Goal: Information Seeking & Learning: Learn about a topic

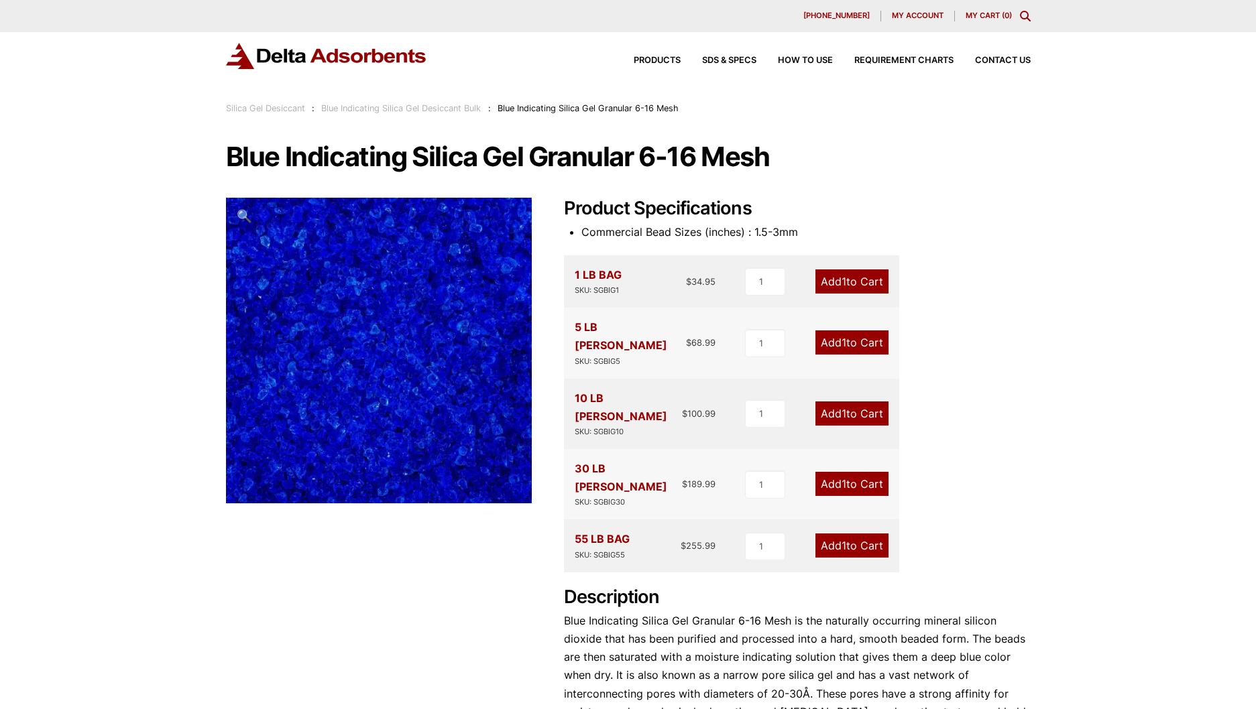
click at [242, 212] on span "🔍" at bounding box center [244, 215] width 15 height 15
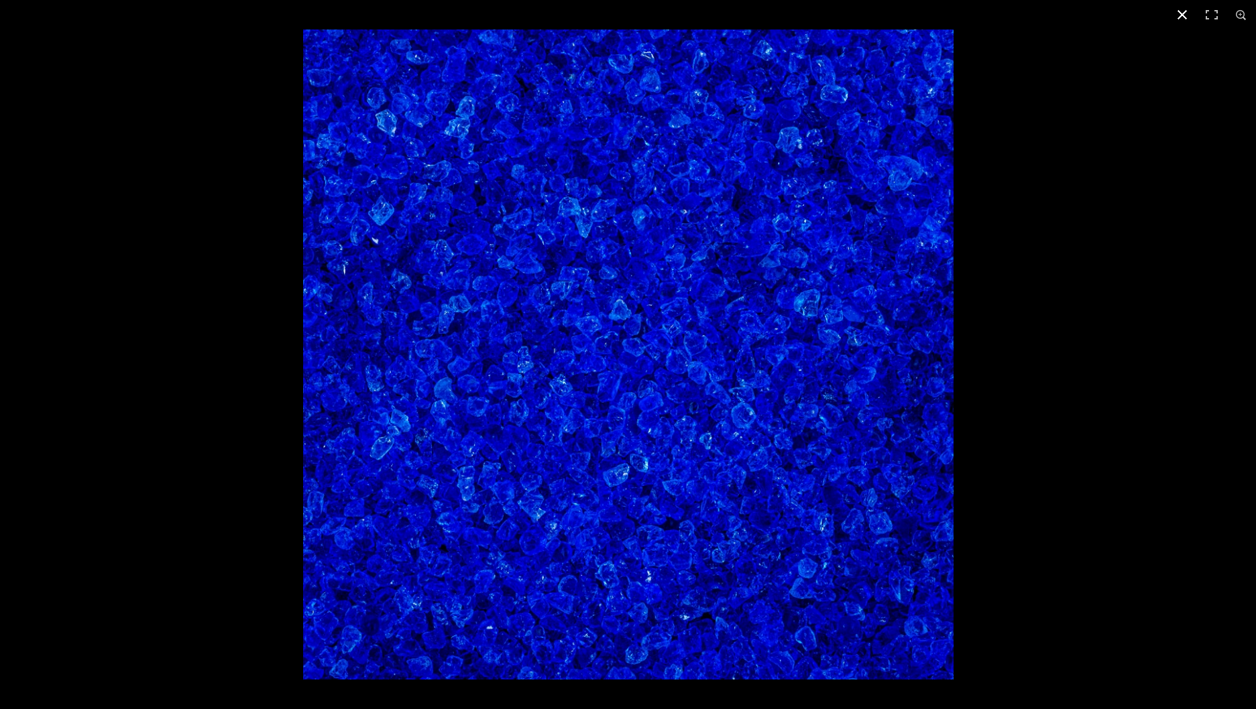
click at [1185, 10] on button "Close (Esc)" at bounding box center [1181, 14] width 29 height 29
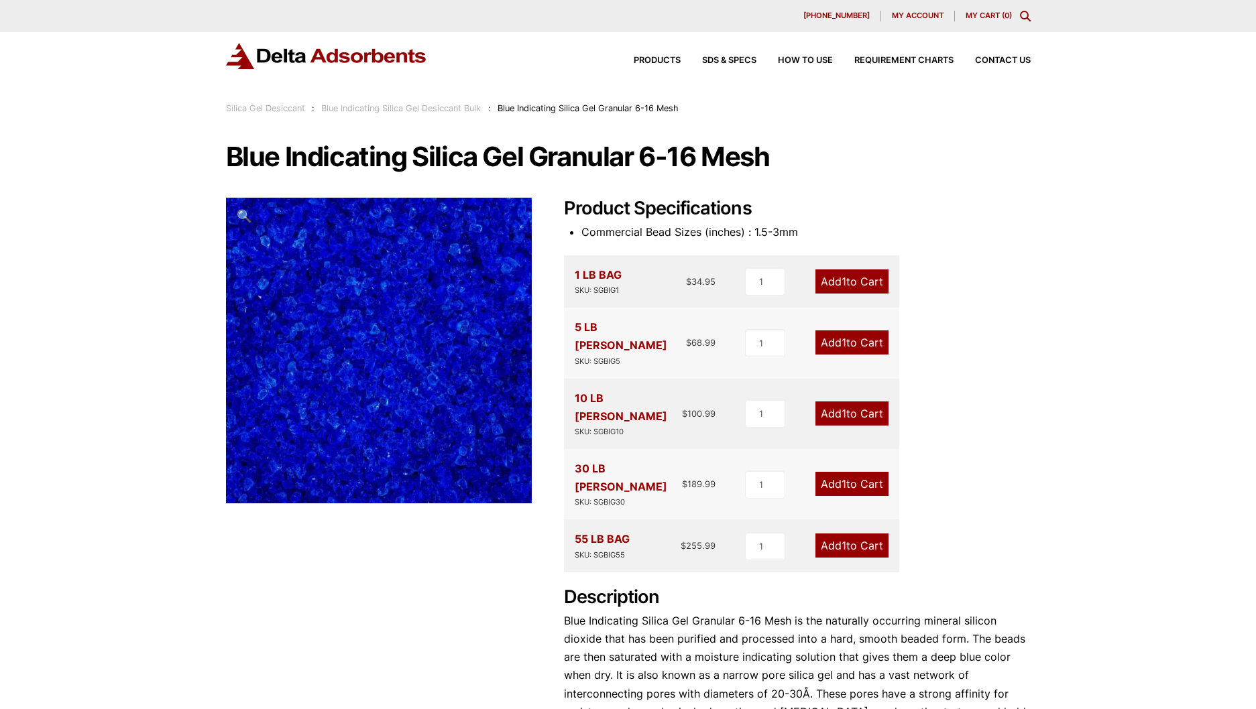
click at [297, 58] on img at bounding box center [326, 56] width 201 height 26
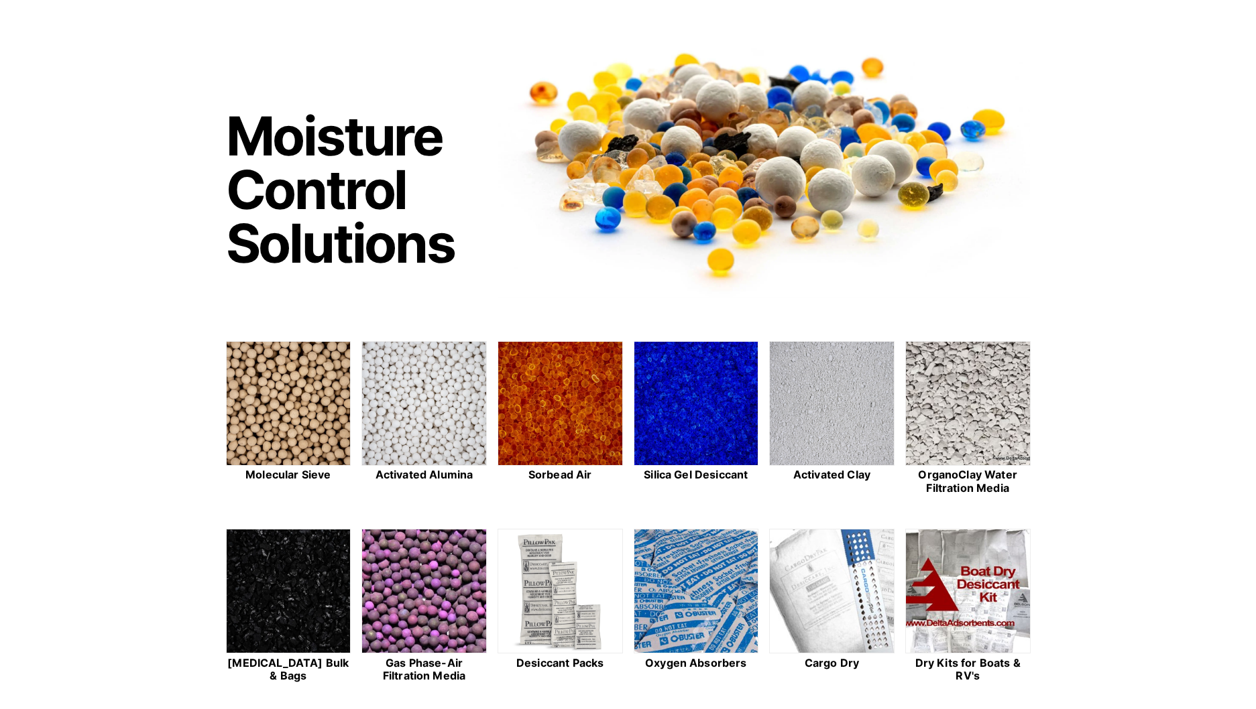
scroll to position [67, 0]
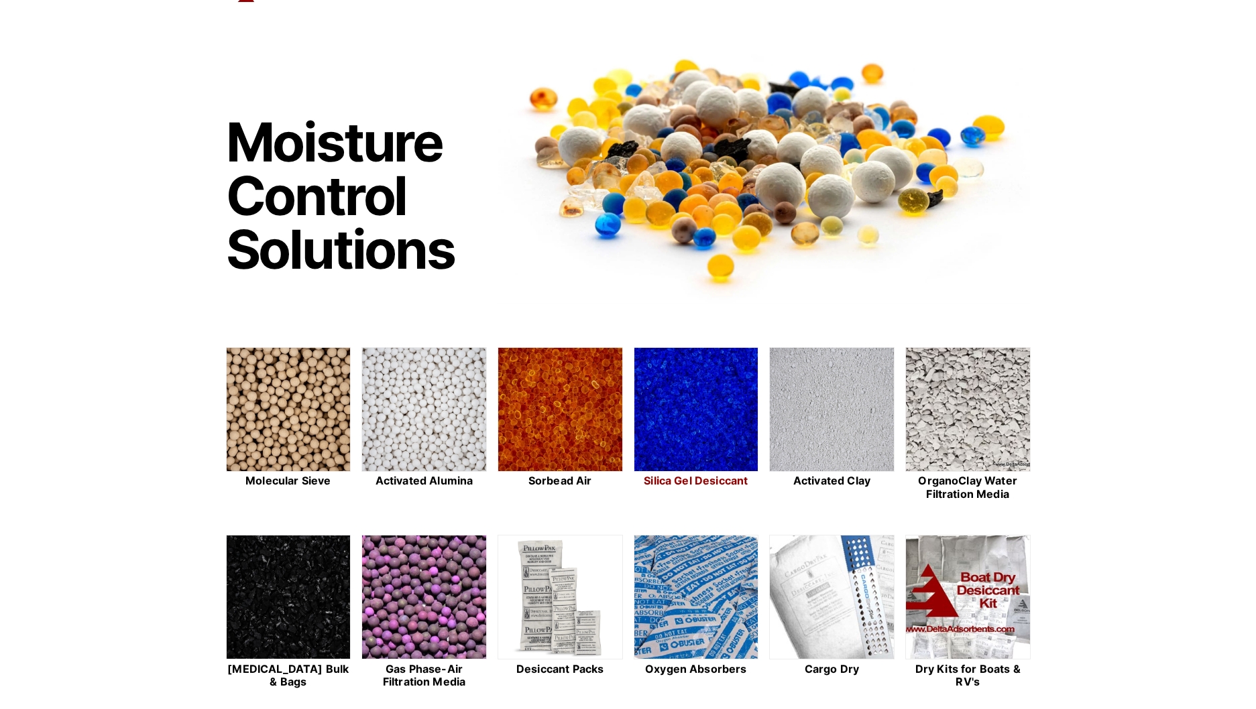
click at [723, 399] on img at bounding box center [696, 410] width 124 height 125
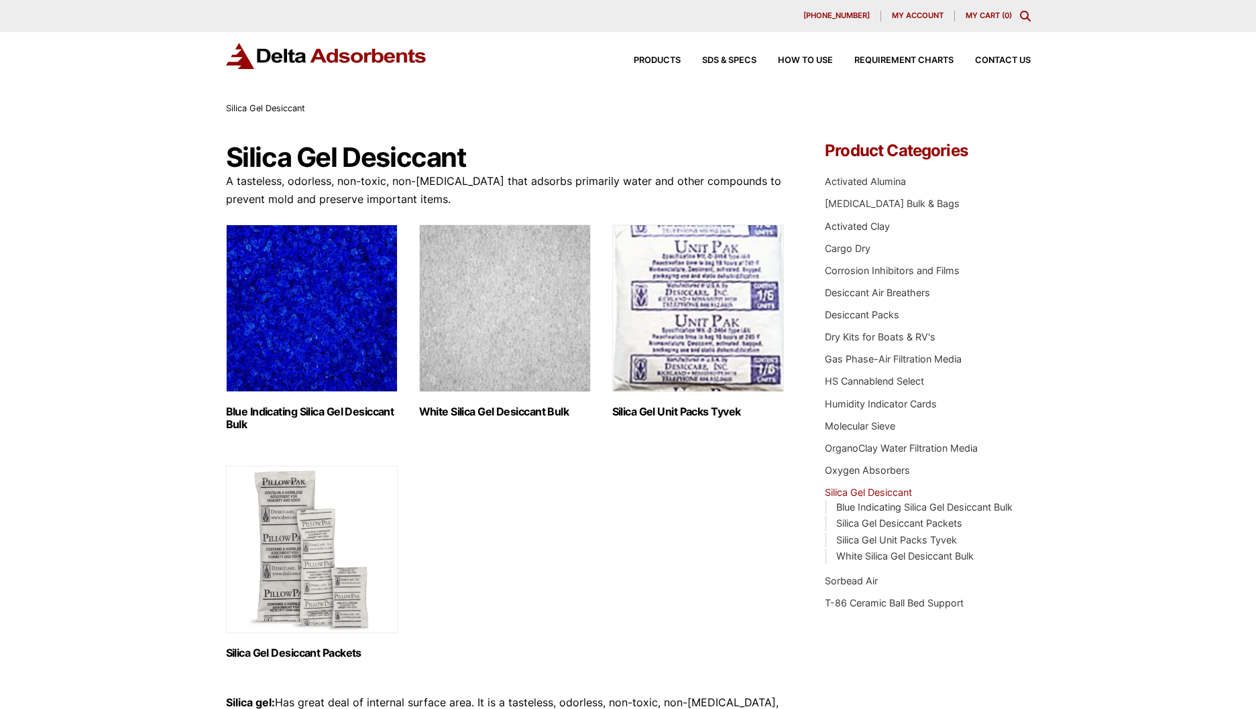
click at [322, 323] on img "Visit product category Blue Indicating Silica Gel Desiccant Bulk" at bounding box center [312, 309] width 172 height 168
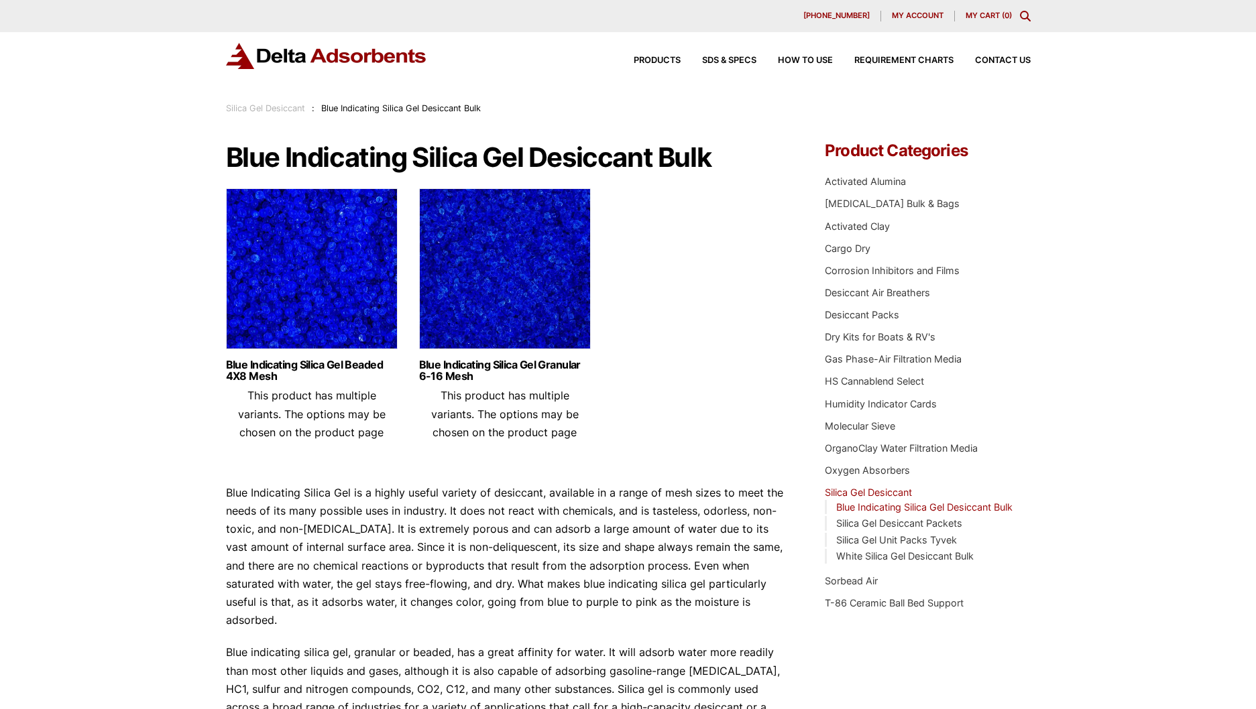
click at [479, 280] on img at bounding box center [505, 272] width 172 height 168
click at [300, 249] on img at bounding box center [312, 272] width 172 height 168
click at [536, 267] on img at bounding box center [505, 272] width 172 height 168
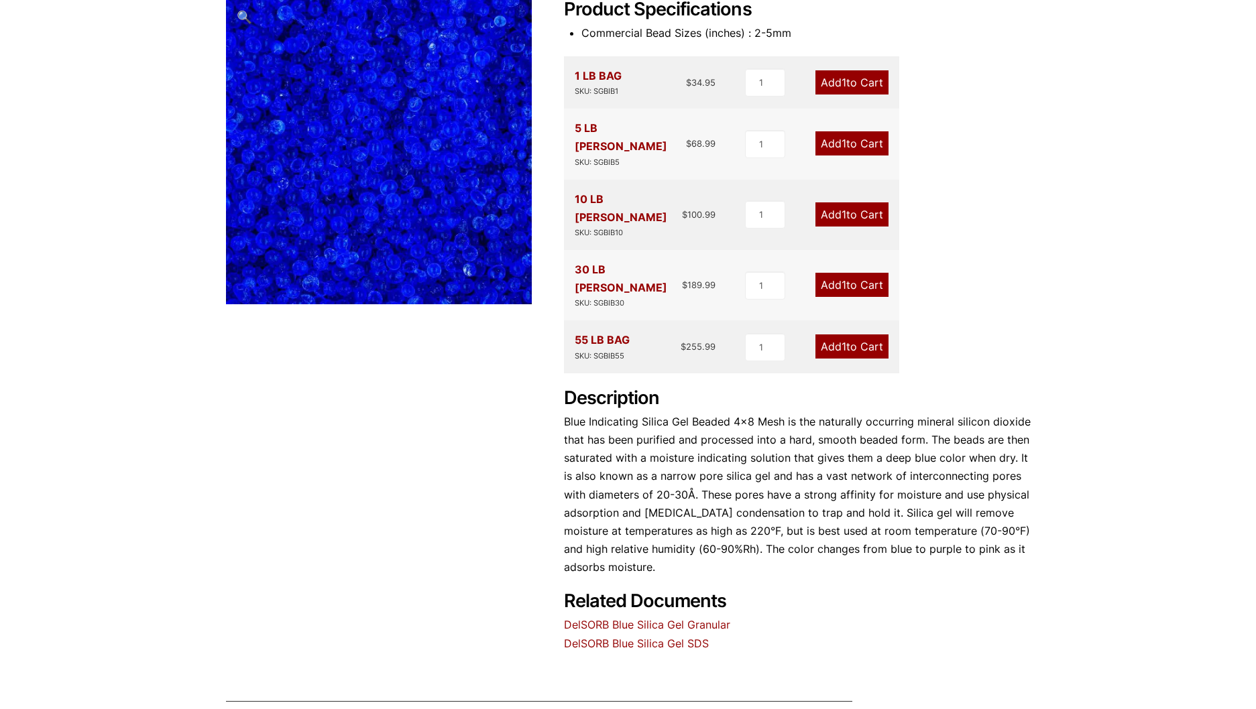
scroll to position [201, 0]
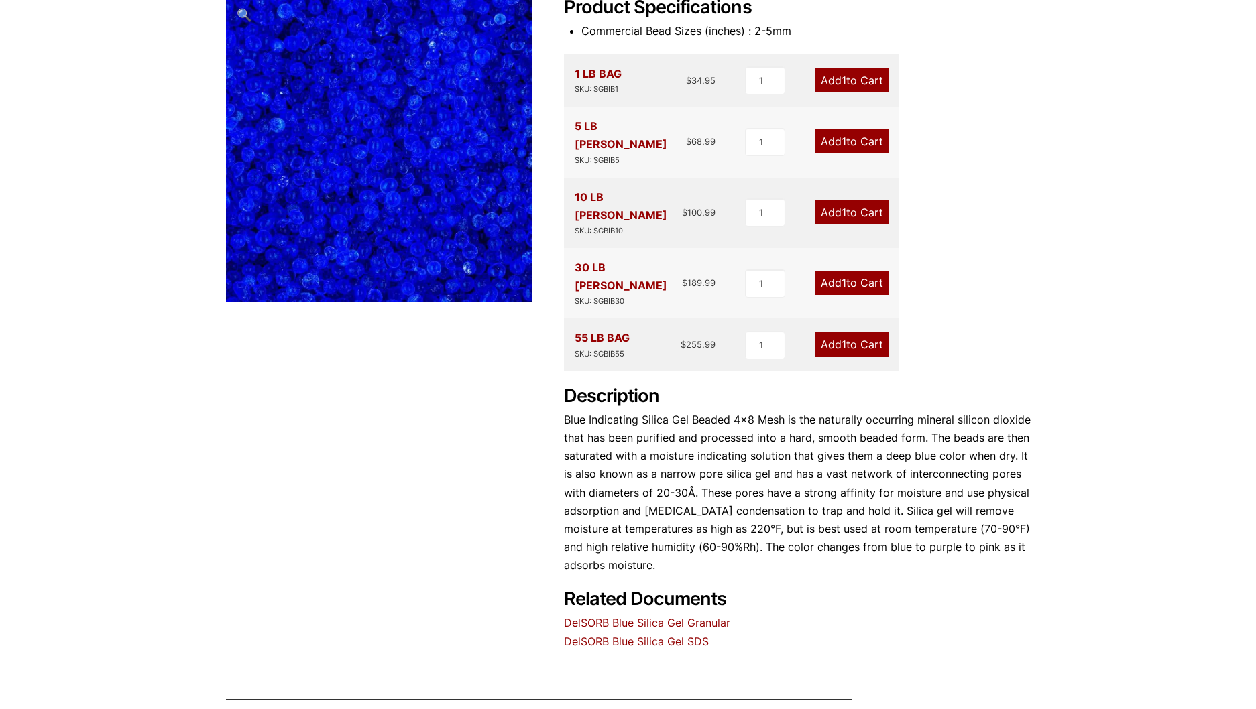
click at [617, 616] on link "DelSORB Blue Silica Gel Granular" at bounding box center [647, 622] width 166 height 13
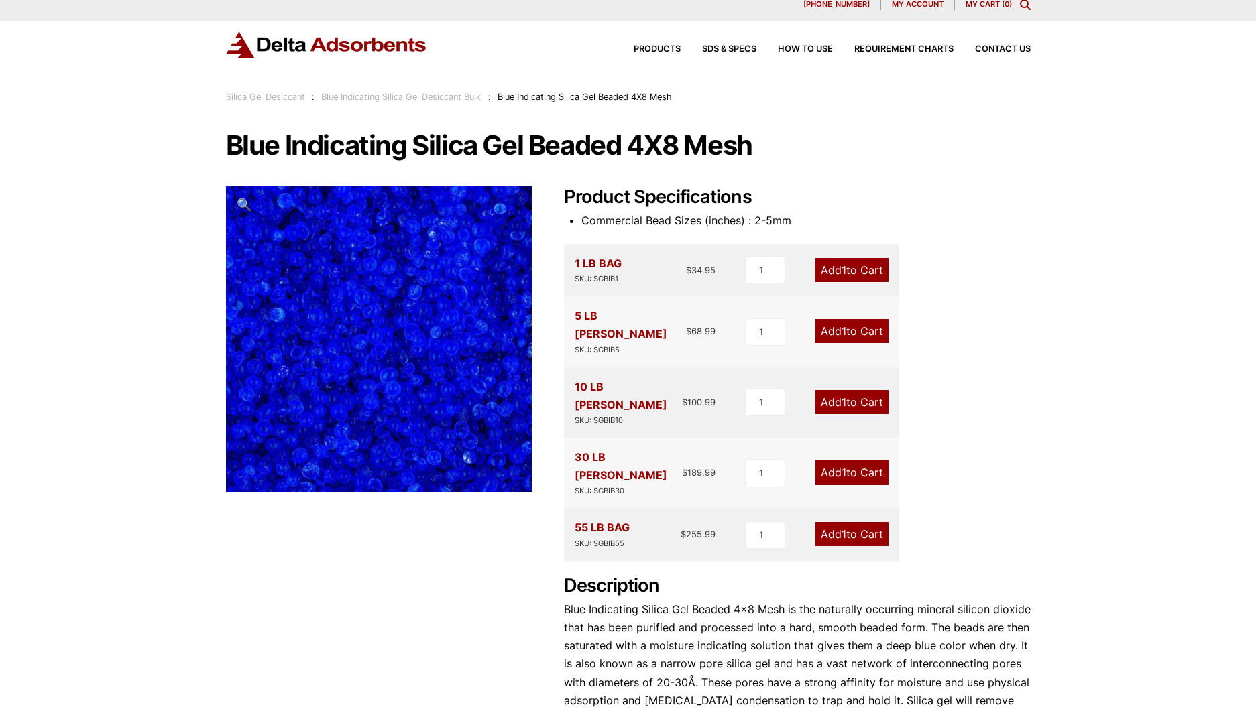
scroll to position [0, 0]
